Goal: Information Seeking & Learning: Learn about a topic

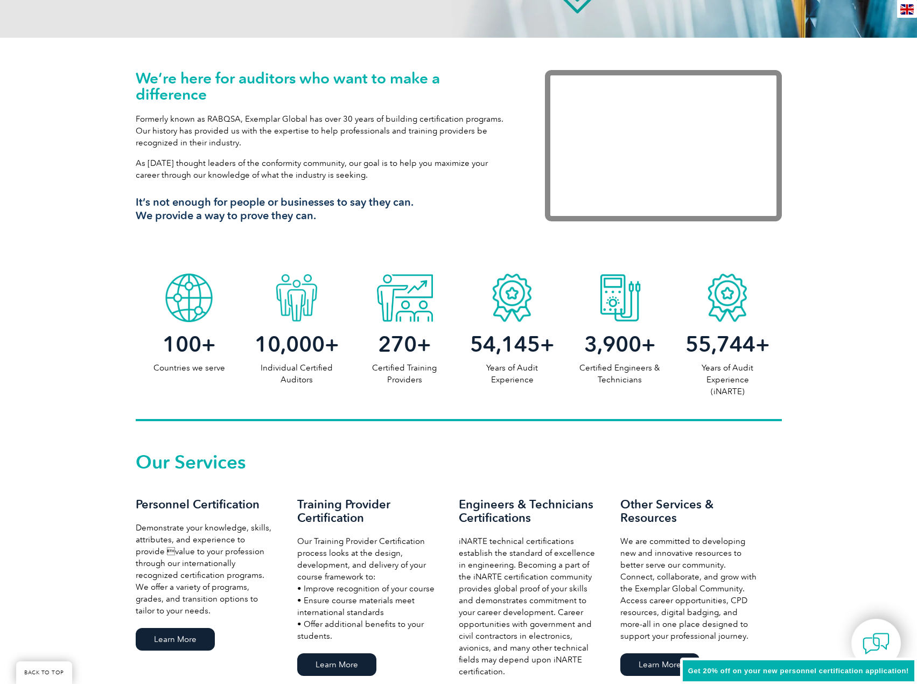
scroll to position [377, 0]
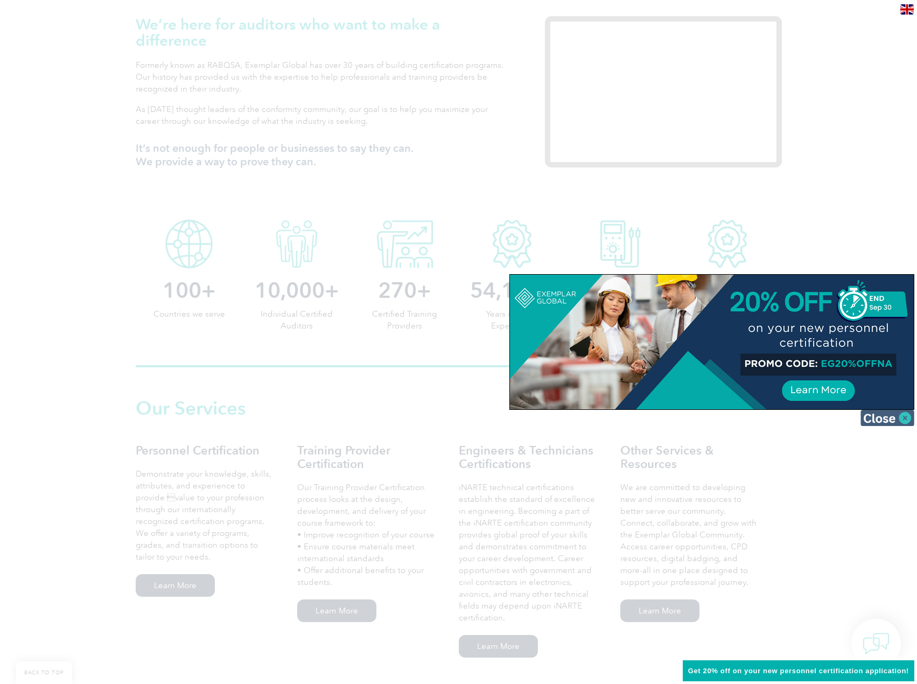
click at [904, 421] on img at bounding box center [887, 418] width 54 height 16
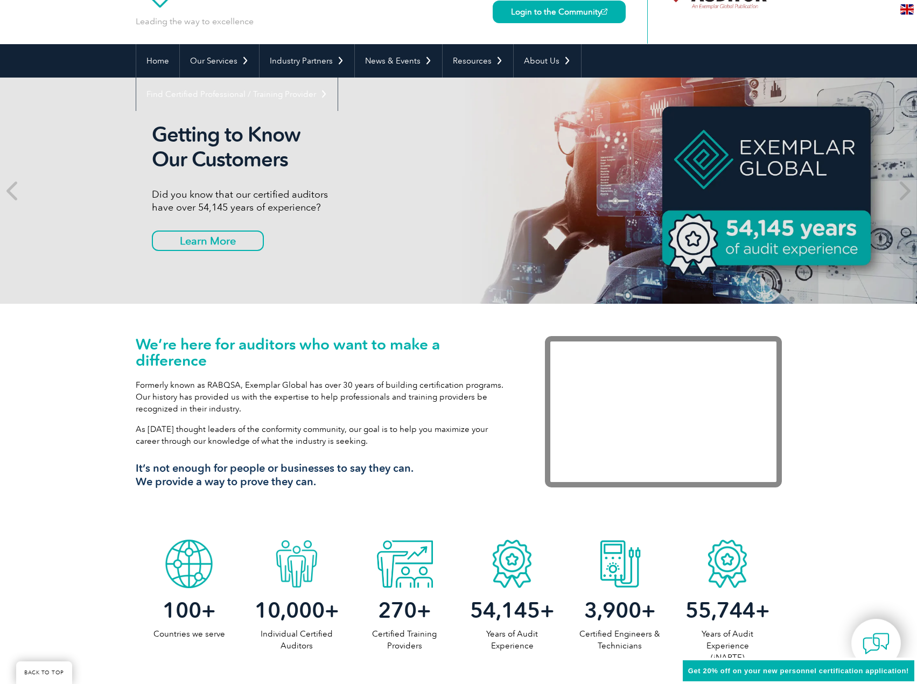
scroll to position [0, 0]
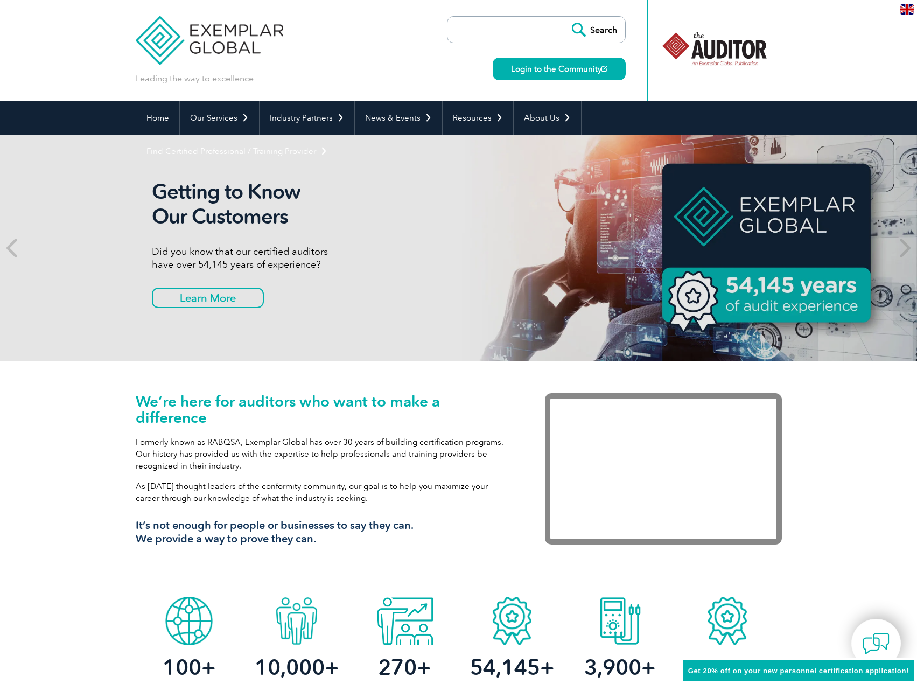
click at [508, 40] on input "search" at bounding box center [509, 30] width 113 height 26
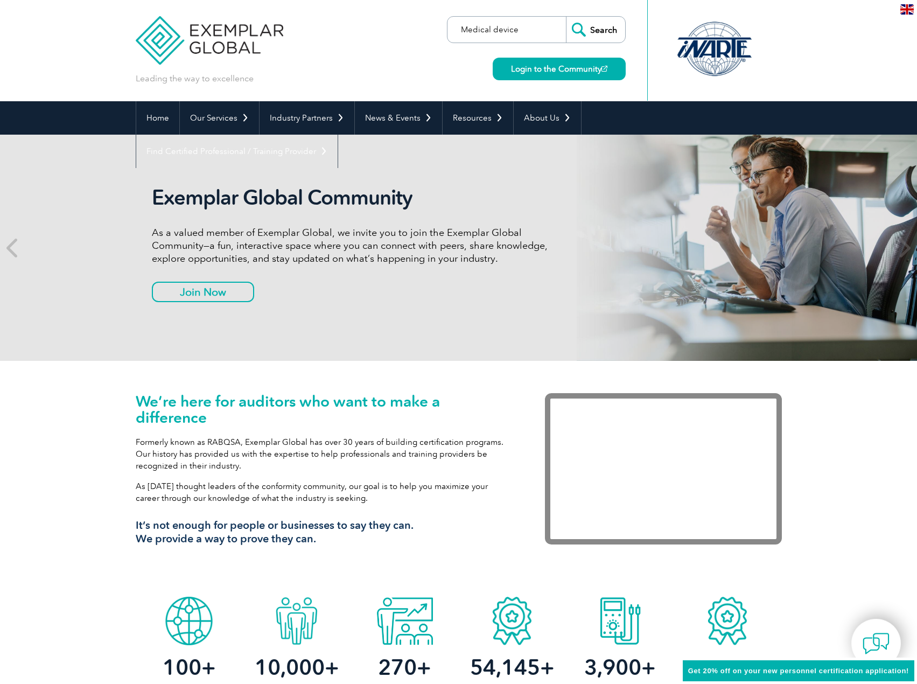
type input "Medical device"
click at [566, 17] on input "Search" at bounding box center [595, 30] width 59 height 26
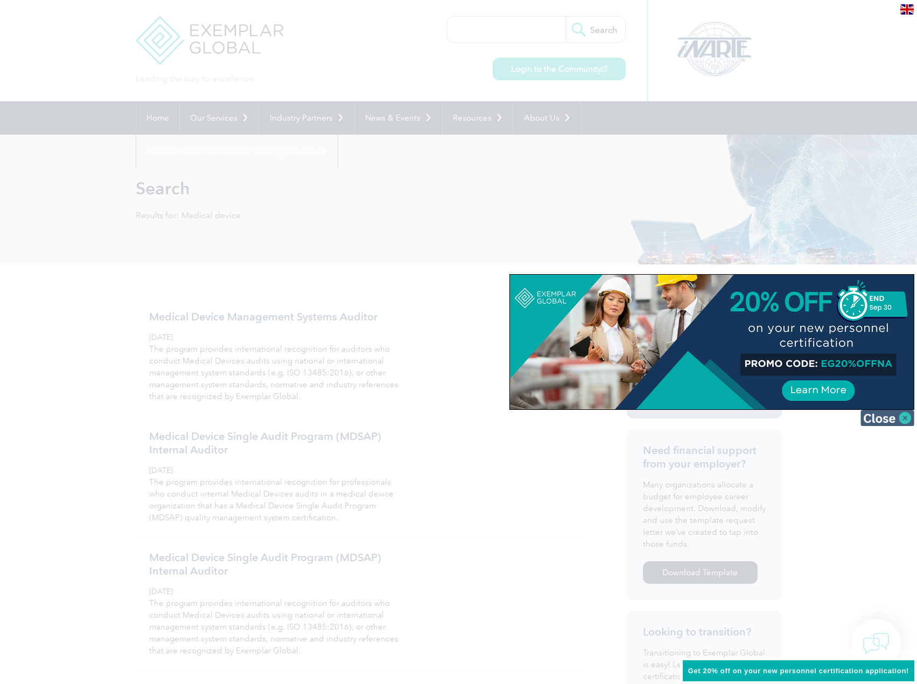
click at [904, 418] on img at bounding box center [887, 418] width 54 height 16
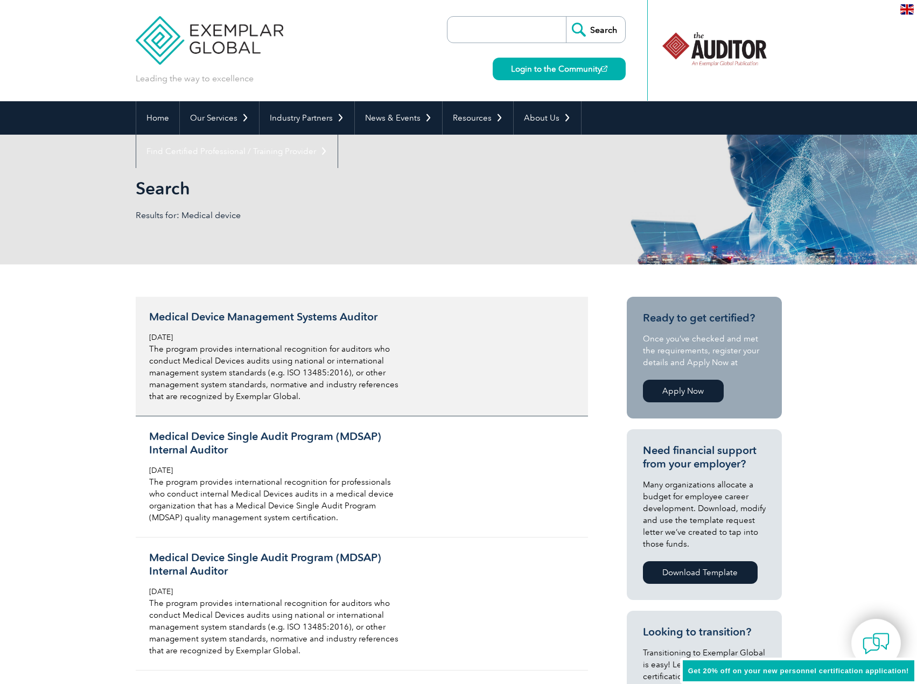
click at [346, 317] on h3 "Medical Device Management Systems Auditor" at bounding box center [276, 316] width 255 height 13
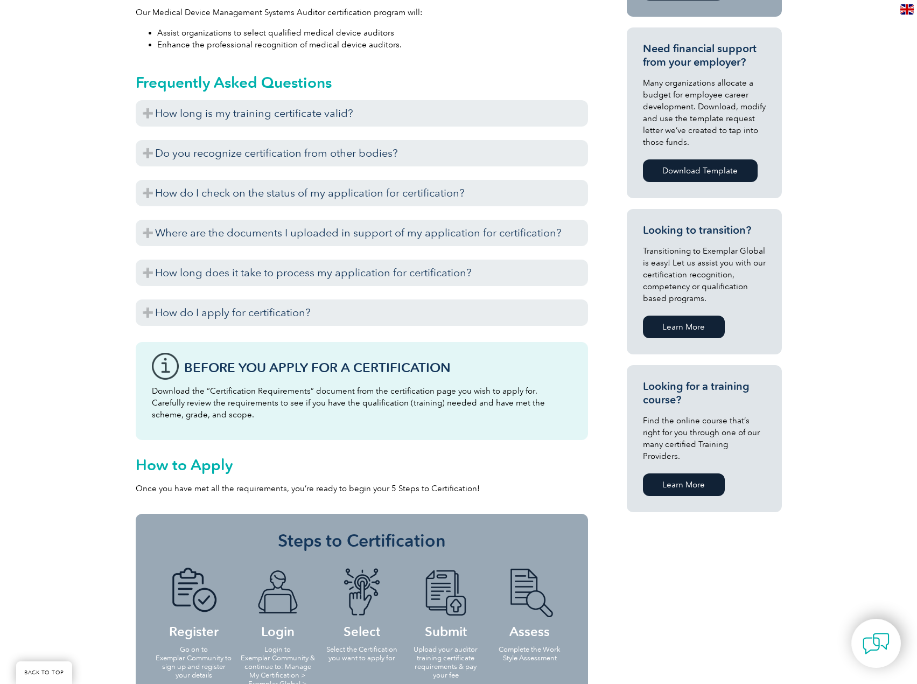
scroll to position [431, 0]
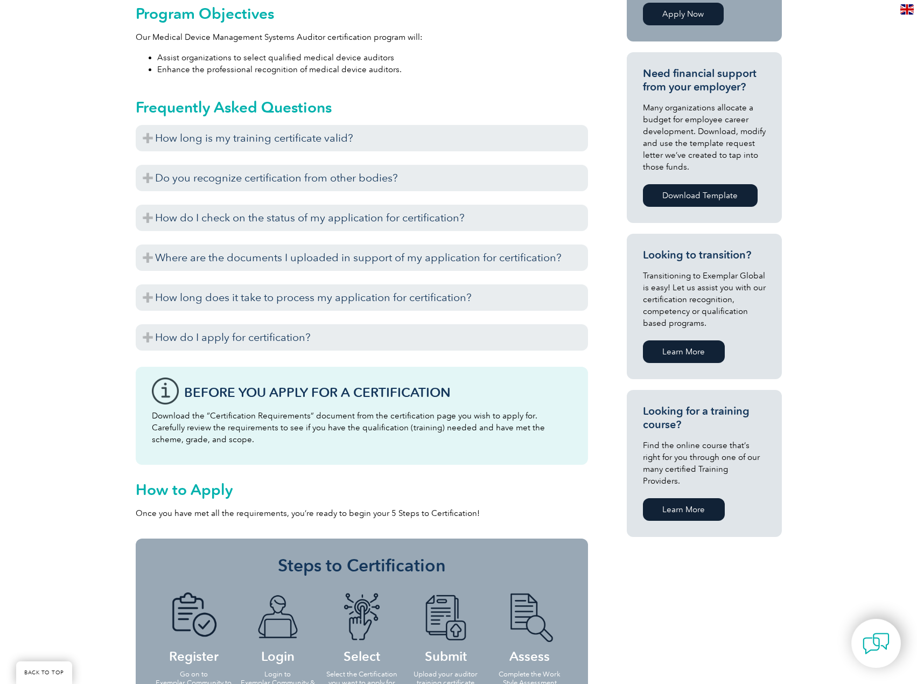
click at [684, 498] on link "Learn More" at bounding box center [684, 509] width 82 height 23
